Goal: Task Accomplishment & Management: Use online tool/utility

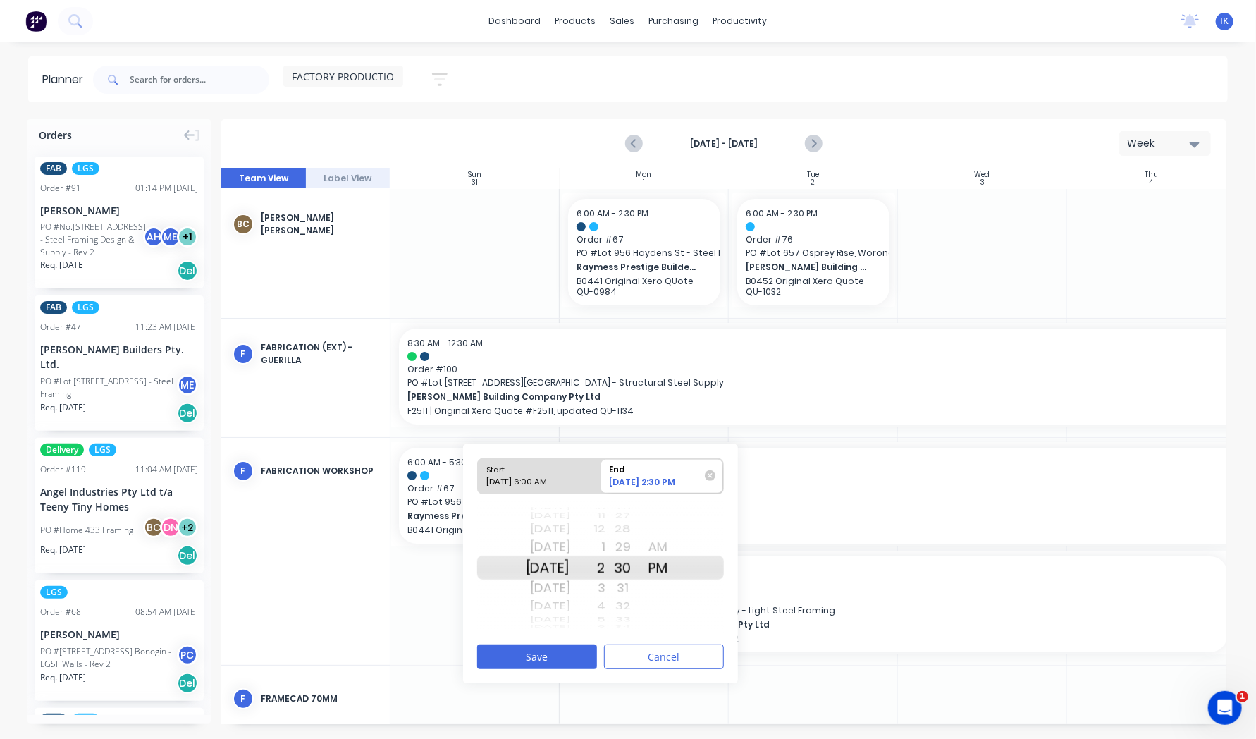
scroll to position [70, 0]
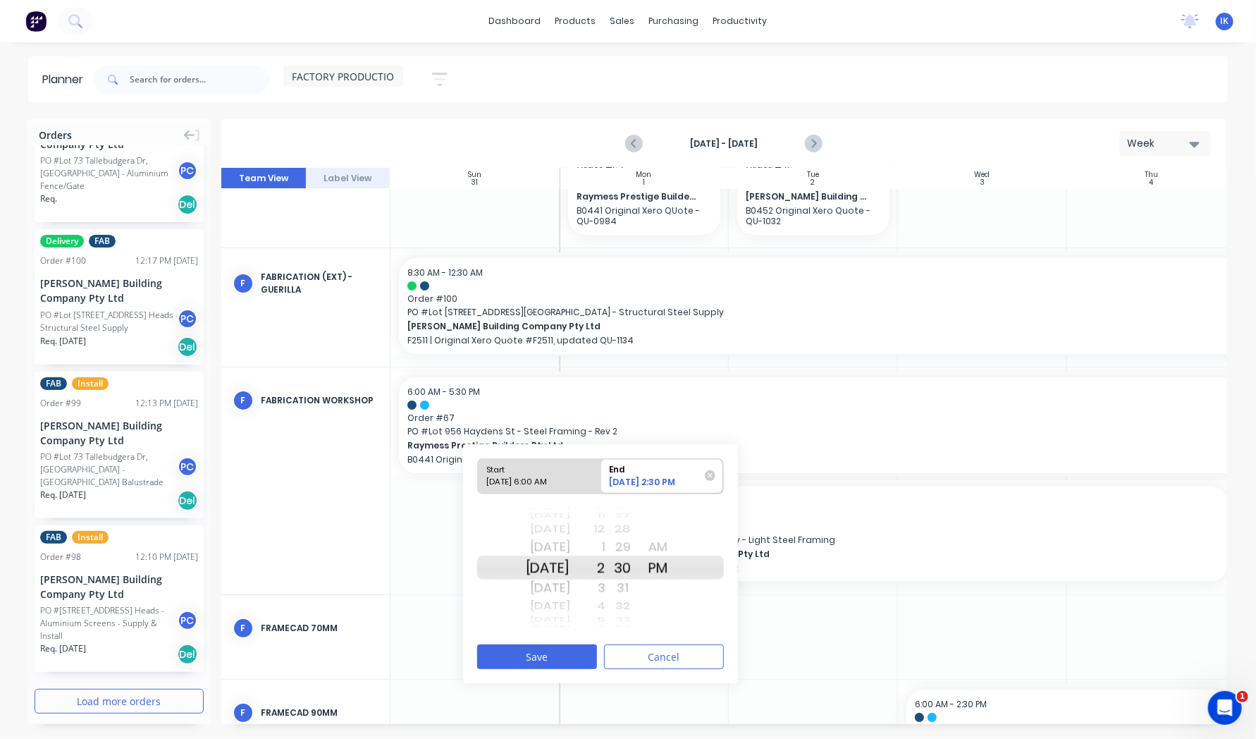
click at [388, 631] on div "F FRAMECAD 70mm" at bounding box center [305, 628] width 168 height 66
click at [641, 660] on button "Cancel" at bounding box center [664, 656] width 120 height 25
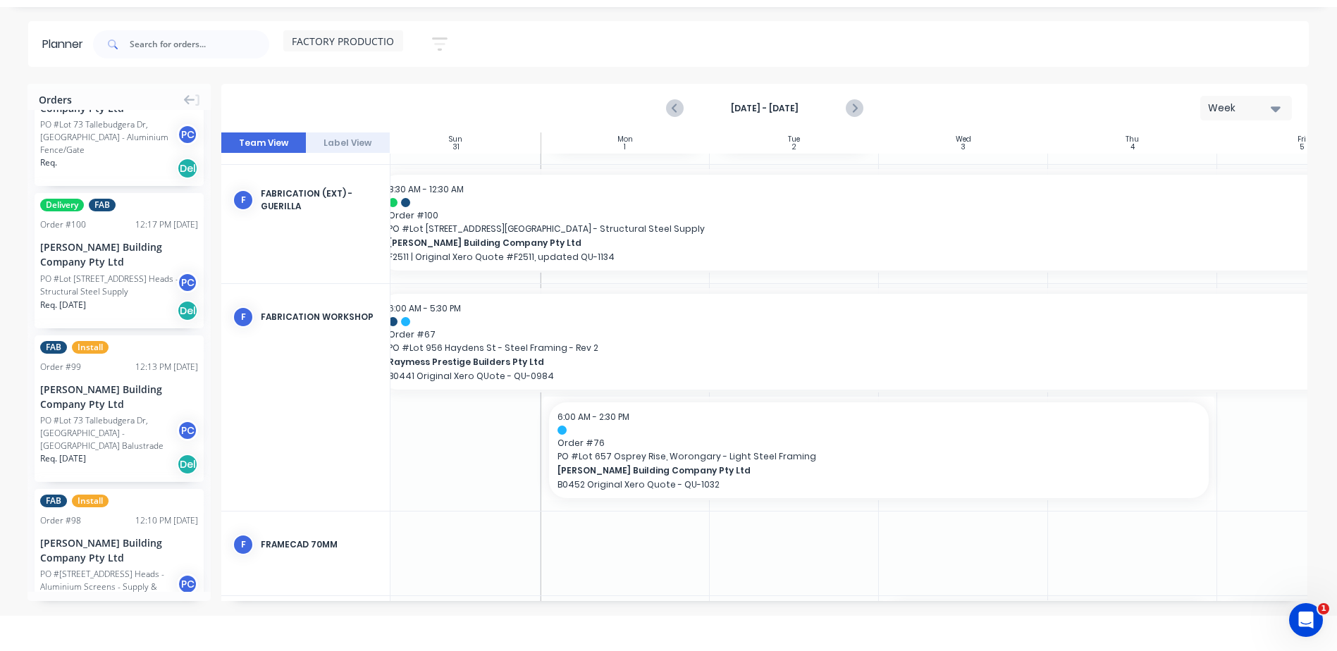
scroll to position [118, 0]
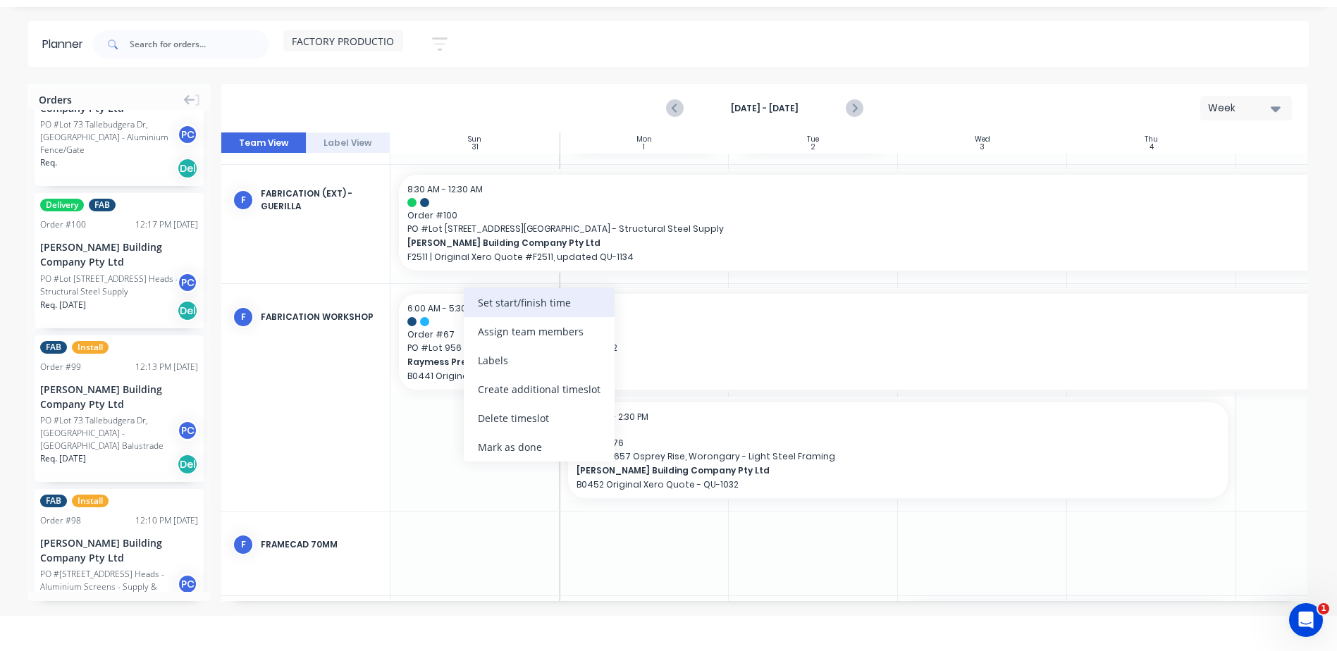
click at [537, 305] on div "Set start/finish time" at bounding box center [539, 302] width 151 height 29
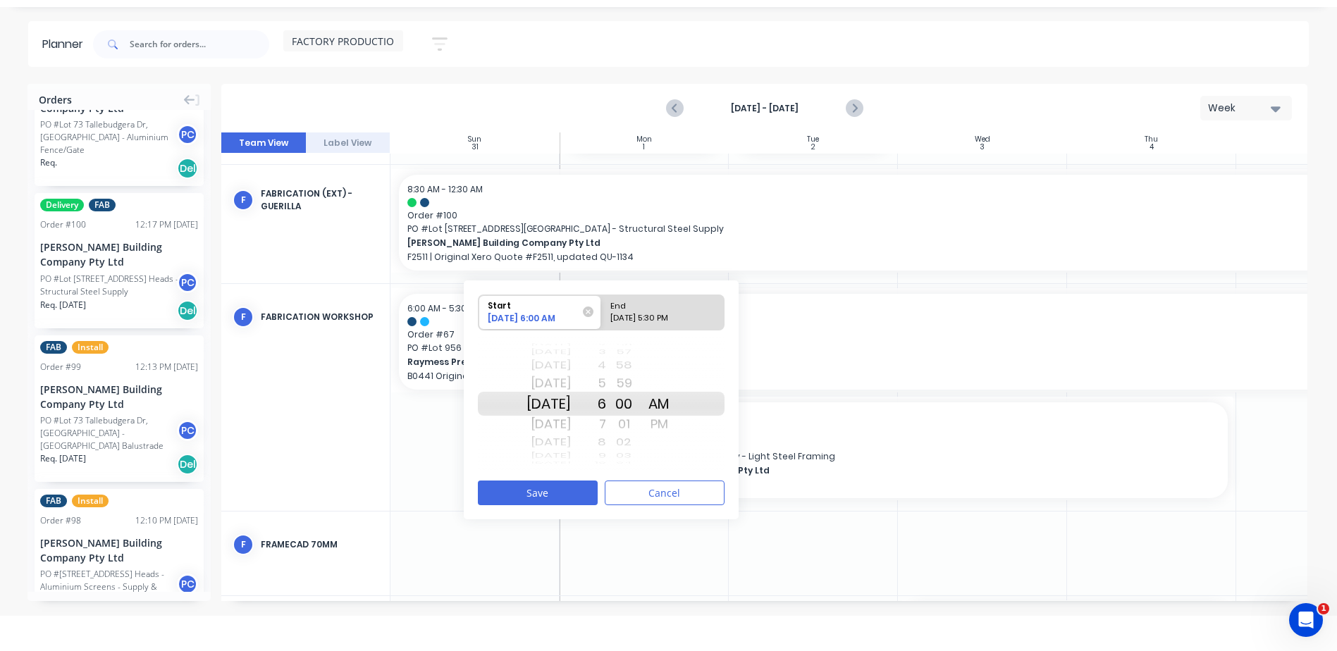
click at [671, 313] on div "[DATE] 5:30 PM" at bounding box center [657, 321] width 102 height 18
click at [602, 313] on input "End [DATE] 5:30 PM" at bounding box center [601, 312] width 1 height 35
radio input "true"
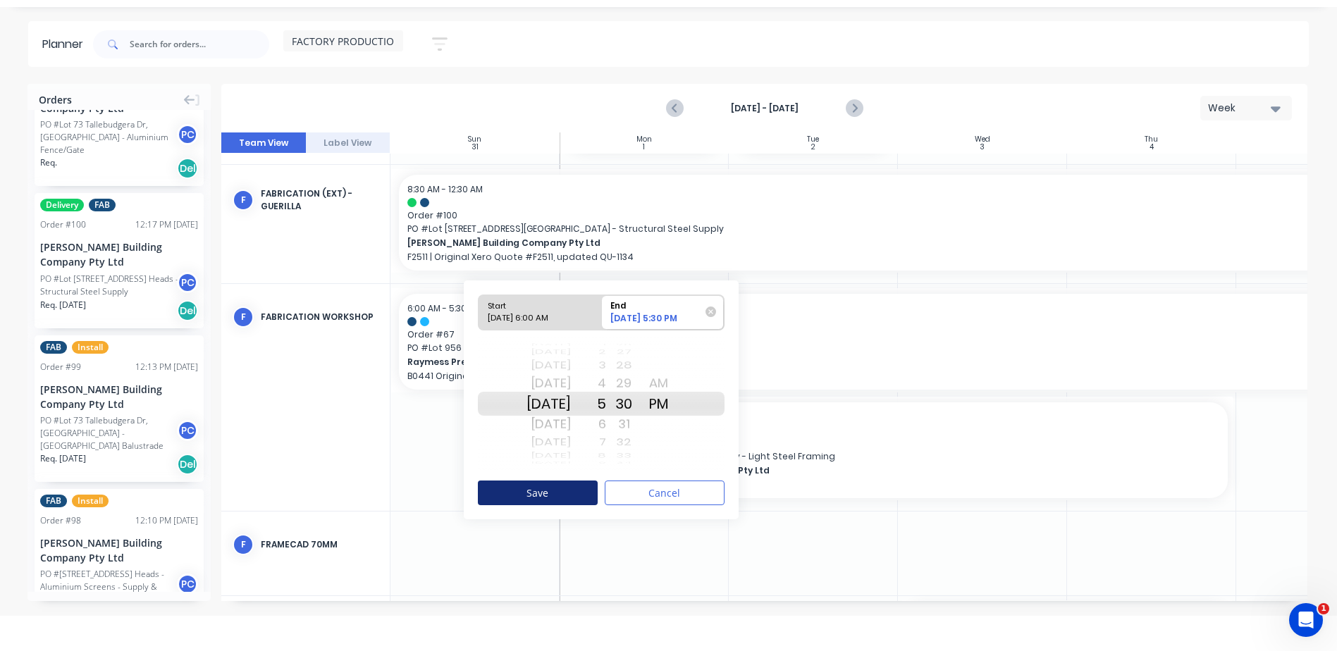
click at [579, 491] on button "Save" at bounding box center [538, 493] width 120 height 25
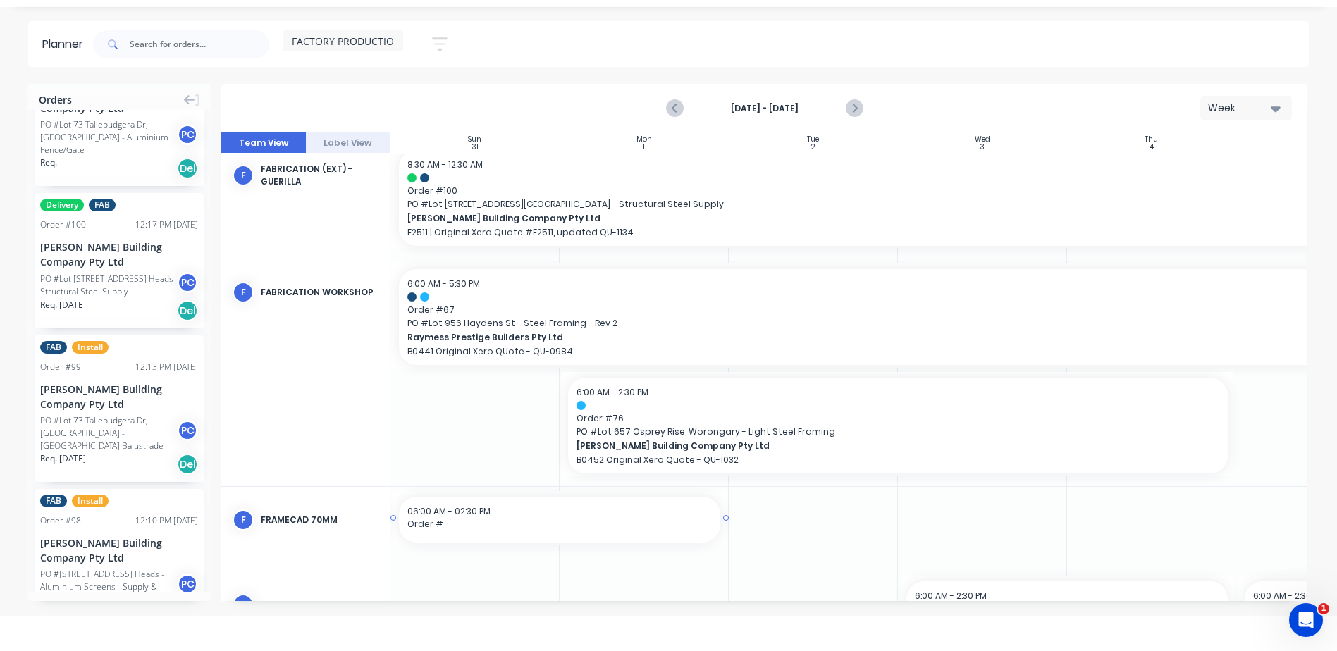
scroll to position [157, 0]
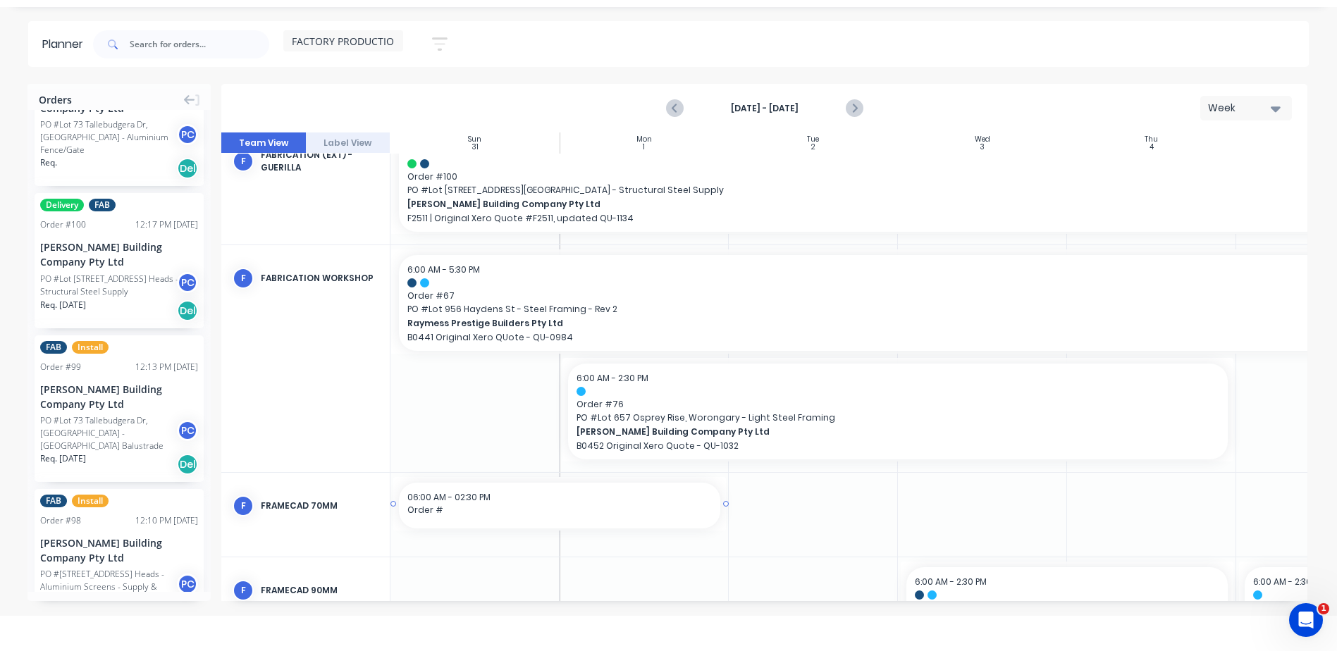
drag, startPoint x: 621, startPoint y: 595, endPoint x: 481, endPoint y: 460, distance: 194.4
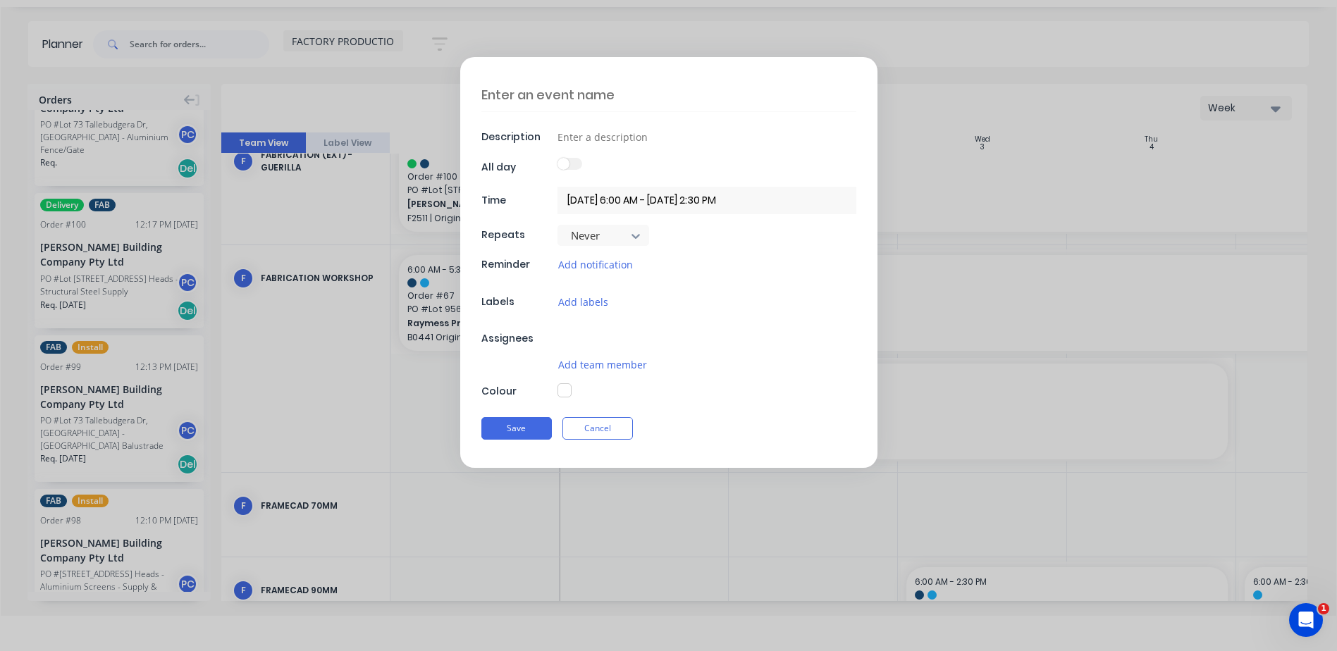
type textarea "x"
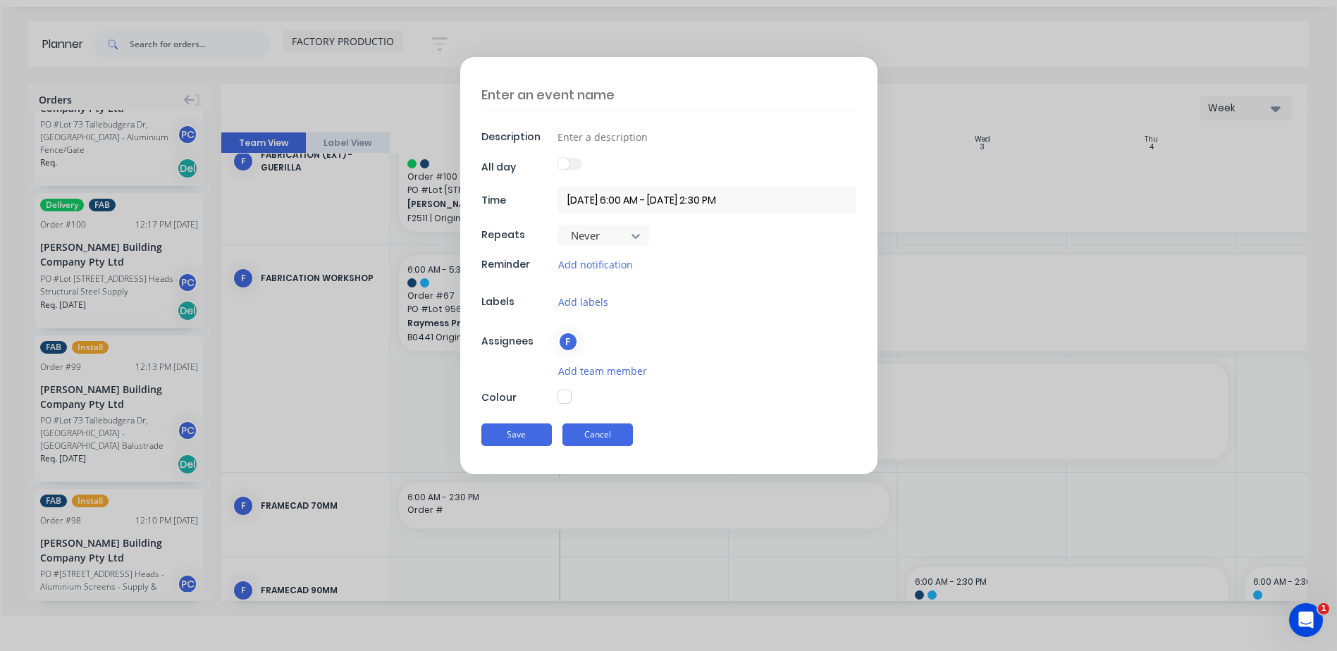
click at [599, 438] on button "Cancel" at bounding box center [598, 435] width 70 height 23
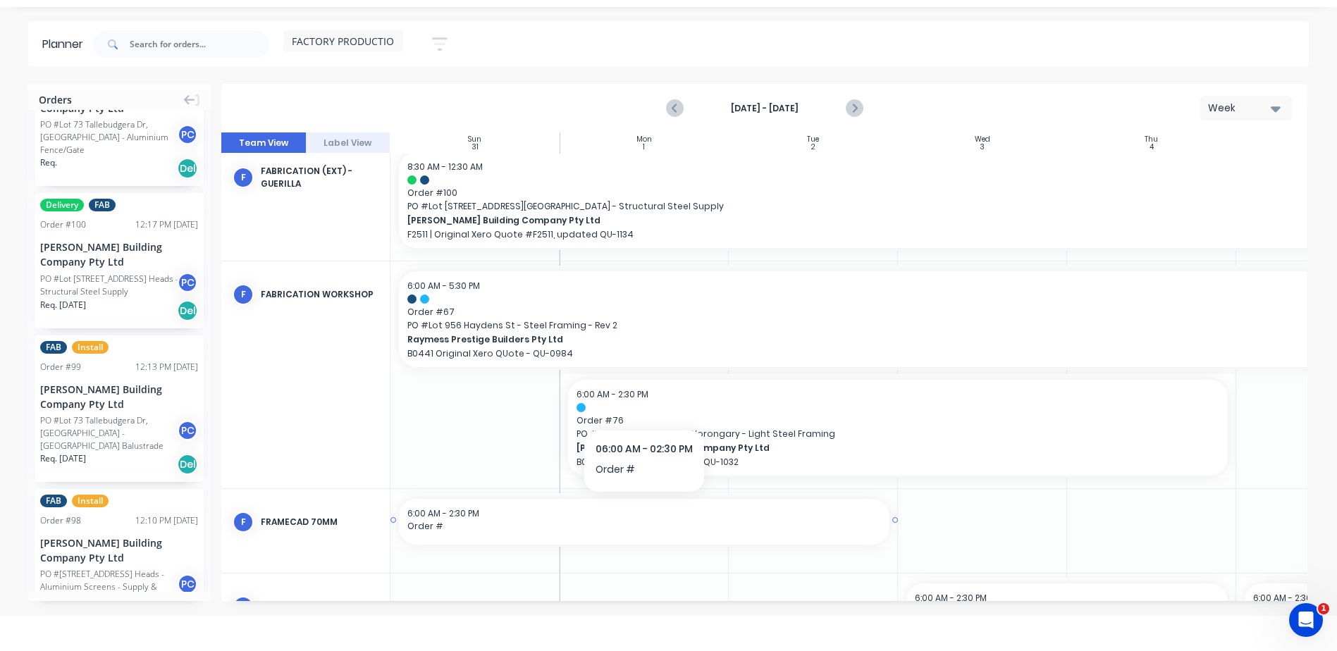
scroll to position [0, 0]
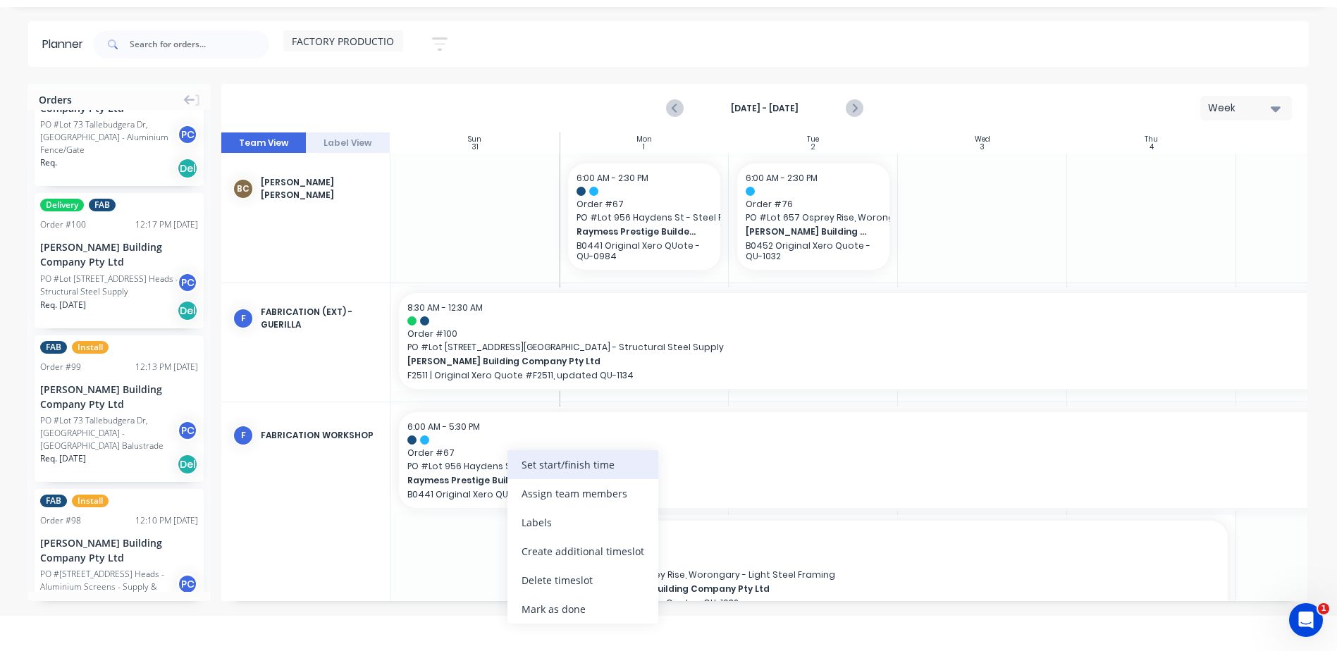
click at [543, 471] on div "Set start/finish time" at bounding box center [583, 464] width 151 height 29
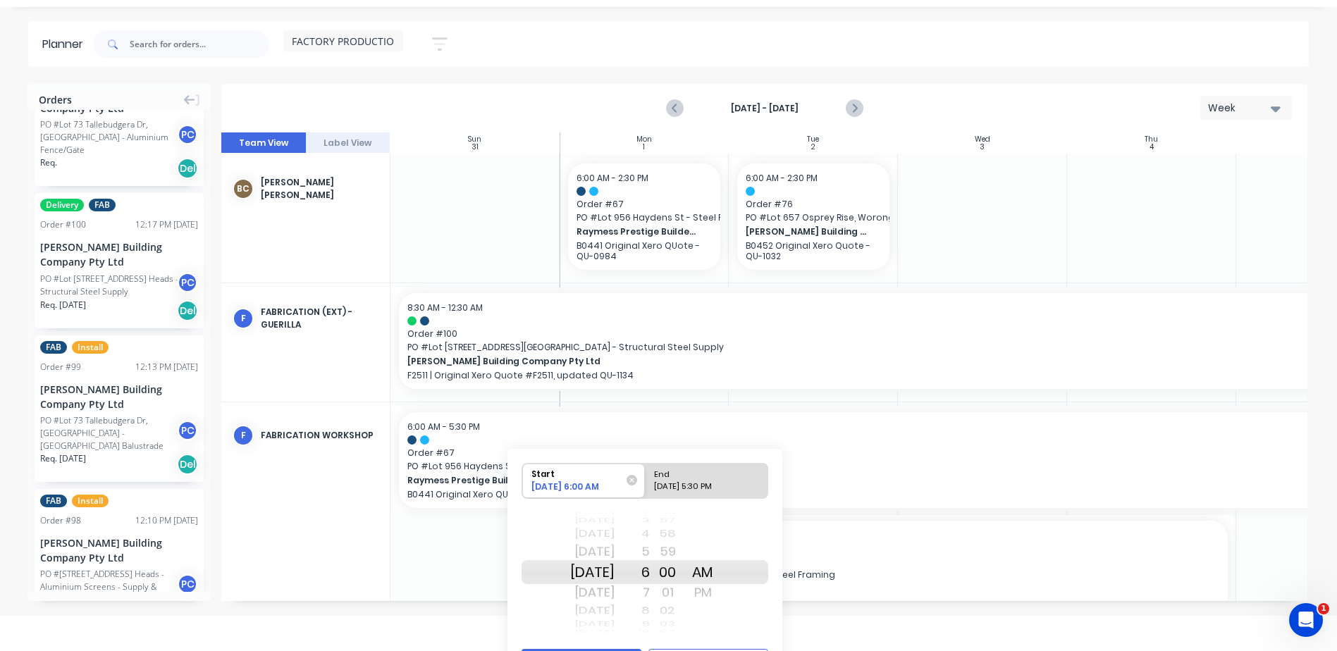
click at [839, 621] on body "dashboard products sales purchasing productivity dashboard products Product Cat…" at bounding box center [668, 308] width 1337 height 687
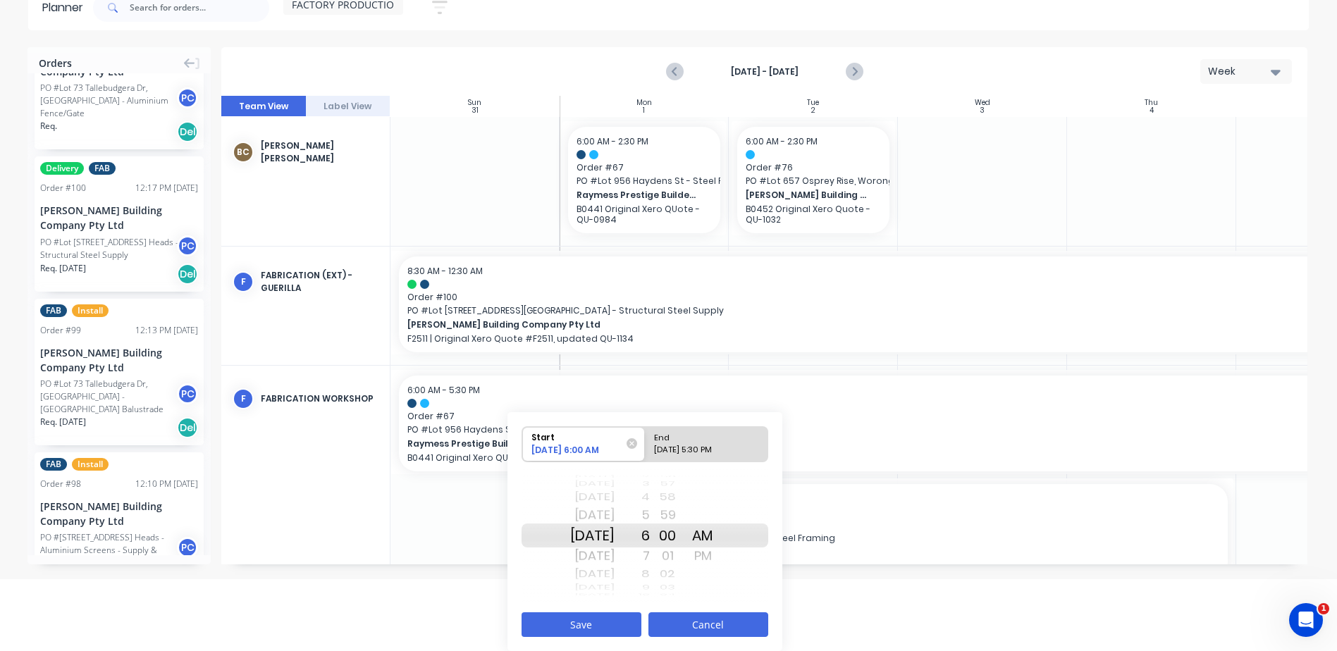
click at [748, 614] on button "Cancel" at bounding box center [709, 625] width 120 height 25
